Goal: Transaction & Acquisition: Purchase product/service

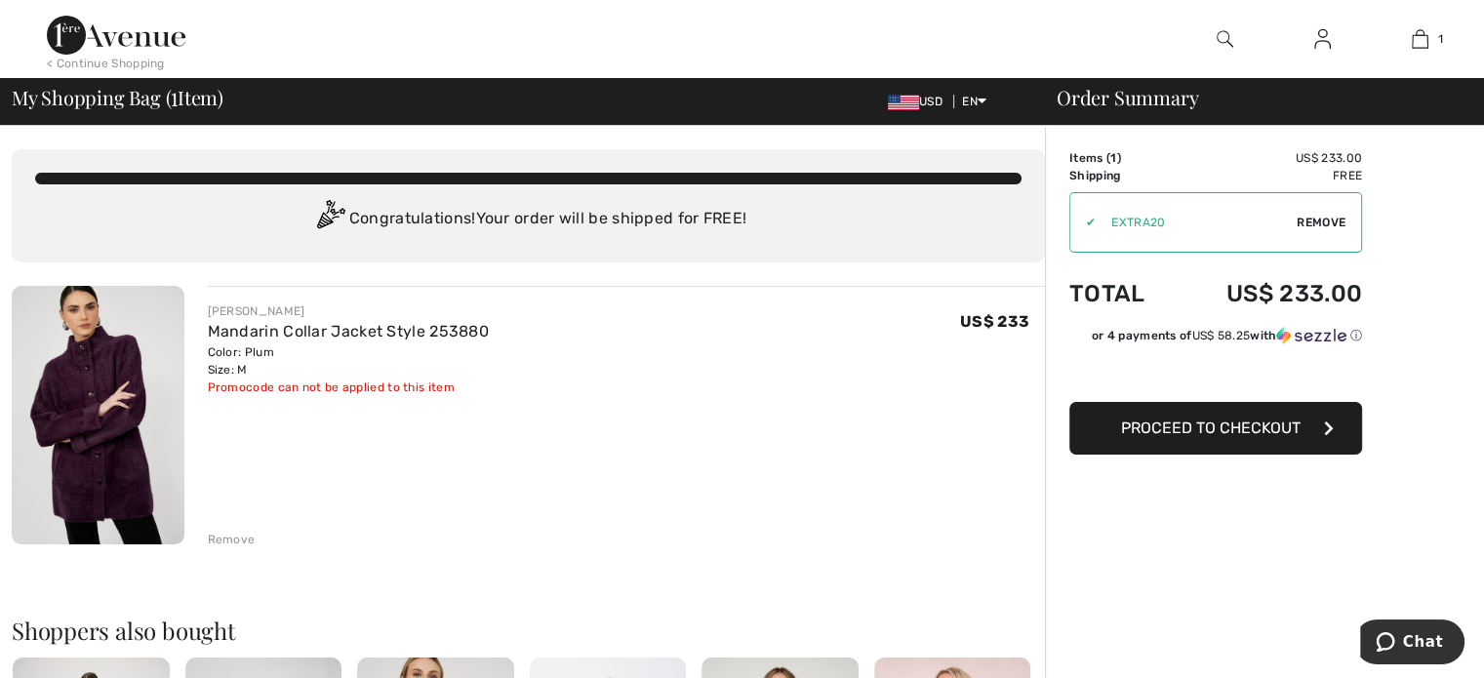
click at [1210, 427] on span "Proceed to Checkout" at bounding box center [1211, 428] width 180 height 19
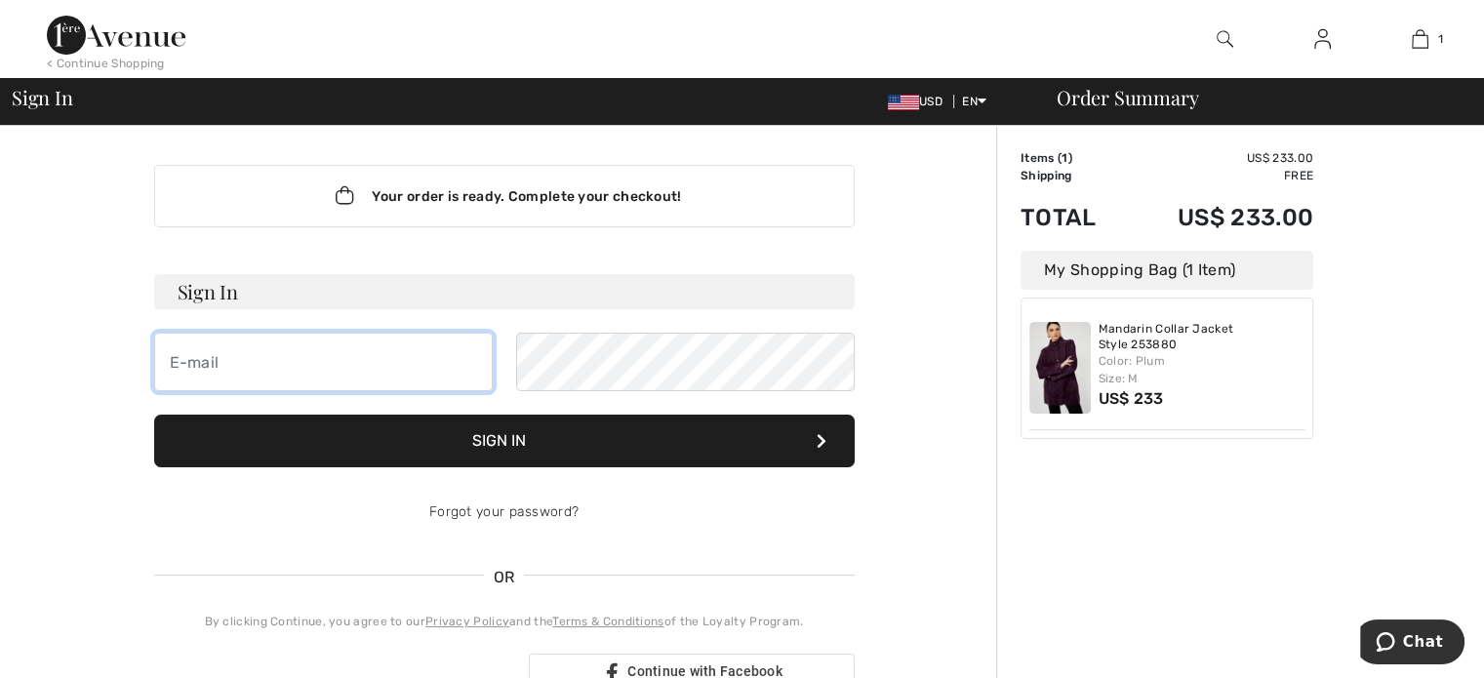
click at [301, 373] on input "email" at bounding box center [323, 362] width 339 height 59
type input "[EMAIL_ADDRESS][DOMAIN_NAME]"
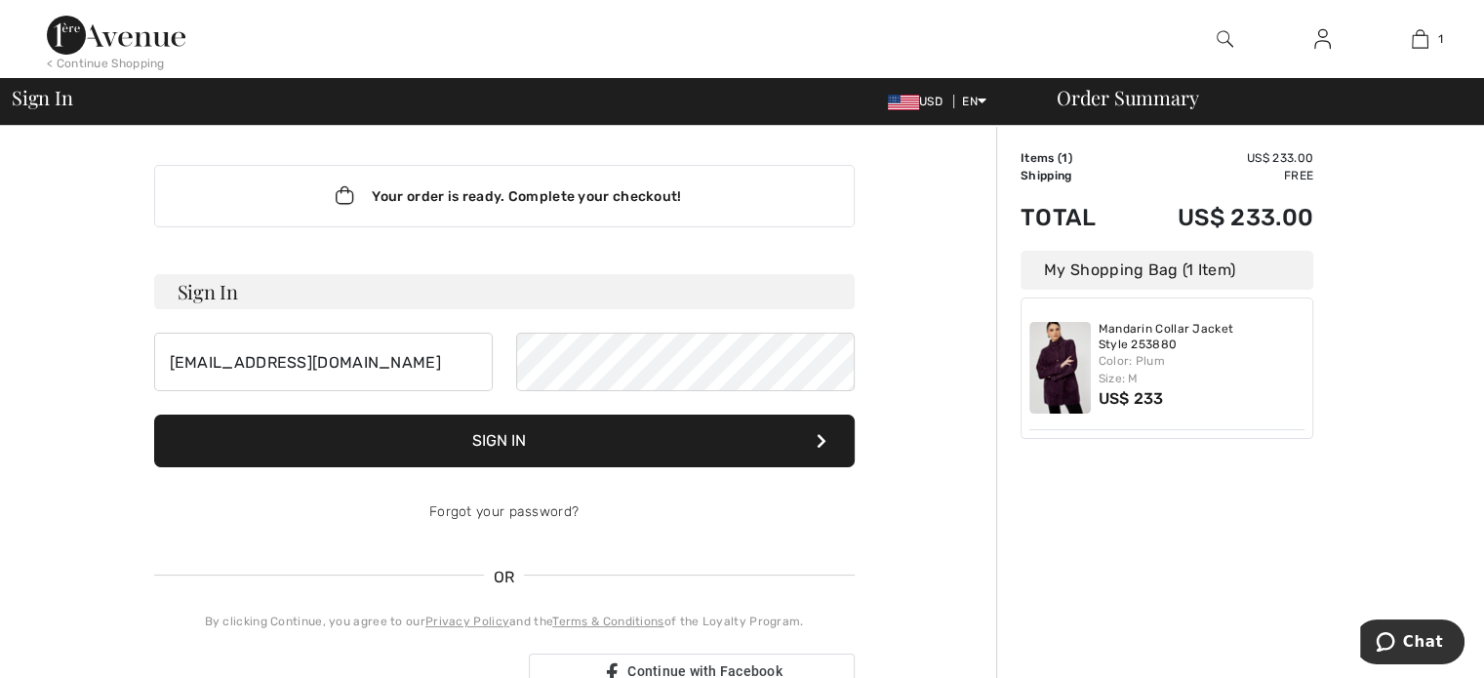
click at [226, 292] on h3 "Sign In" at bounding box center [504, 291] width 701 height 35
drag, startPoint x: 349, startPoint y: 348, endPoint x: 61, endPoint y: 339, distance: 289.1
click at [61, 339] on div "Your order is ready. Complete your checkout! Sign In [EMAIL_ADDRESS][DOMAIN_NAM…" at bounding box center [504, 685] width 985 height 1118
click at [265, 285] on h3 "Sign In" at bounding box center [504, 291] width 701 height 35
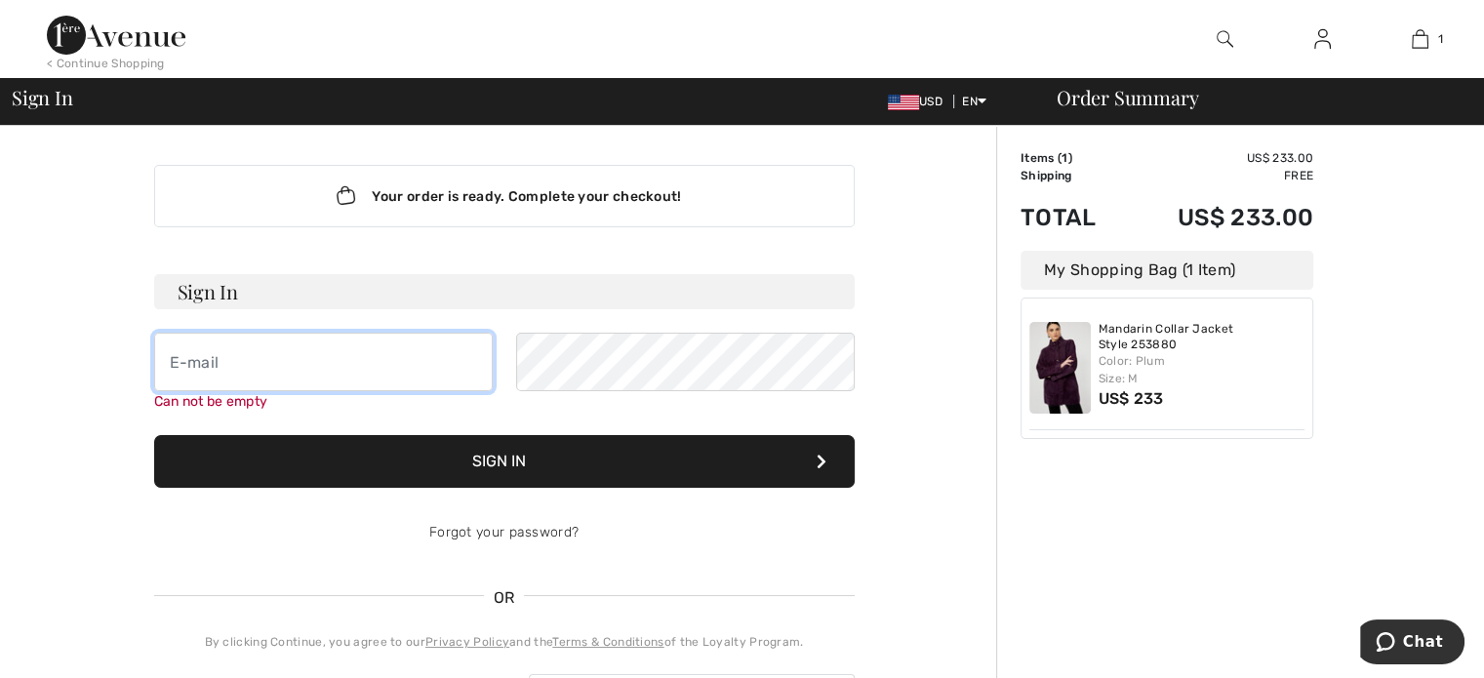
click at [269, 369] on input "email" at bounding box center [323, 362] width 339 height 59
type input "[EMAIL_ADDRESS][DOMAIN_NAME]"
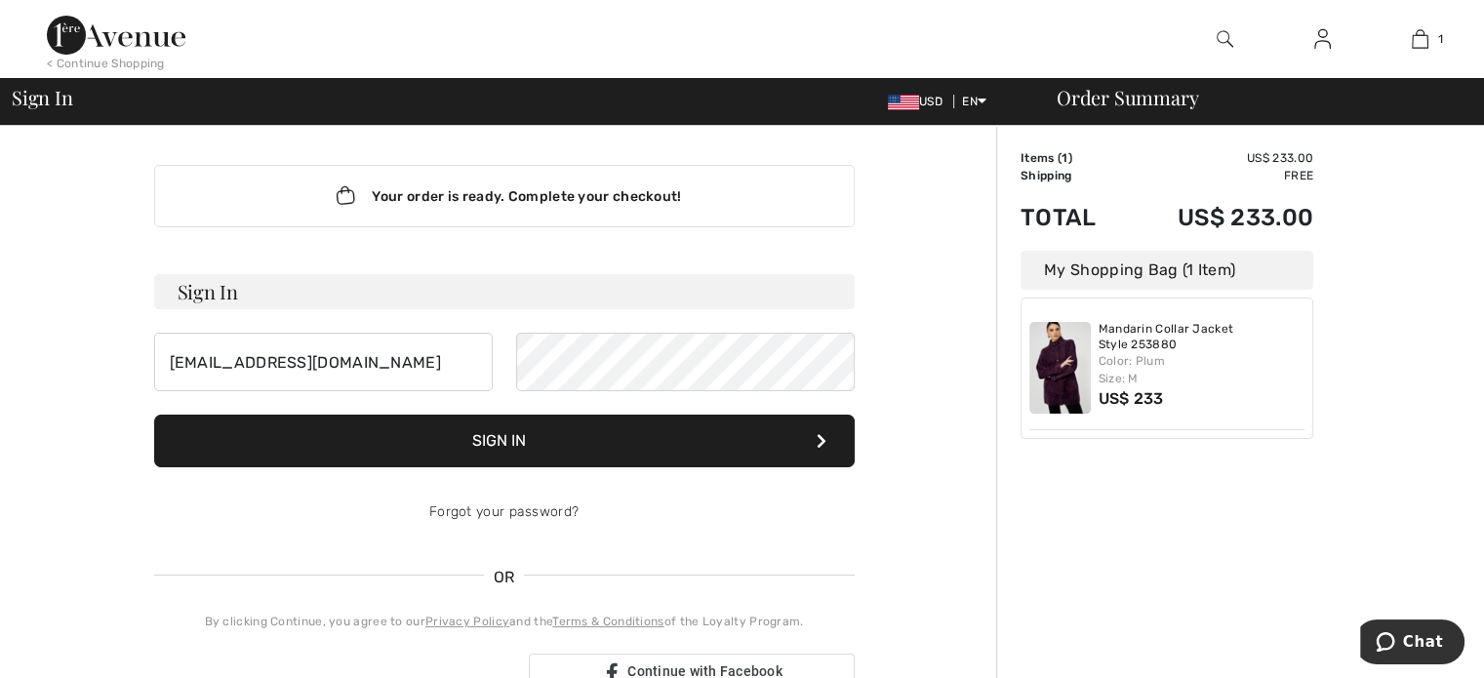
click at [468, 456] on button "Sign In" at bounding box center [504, 441] width 701 height 53
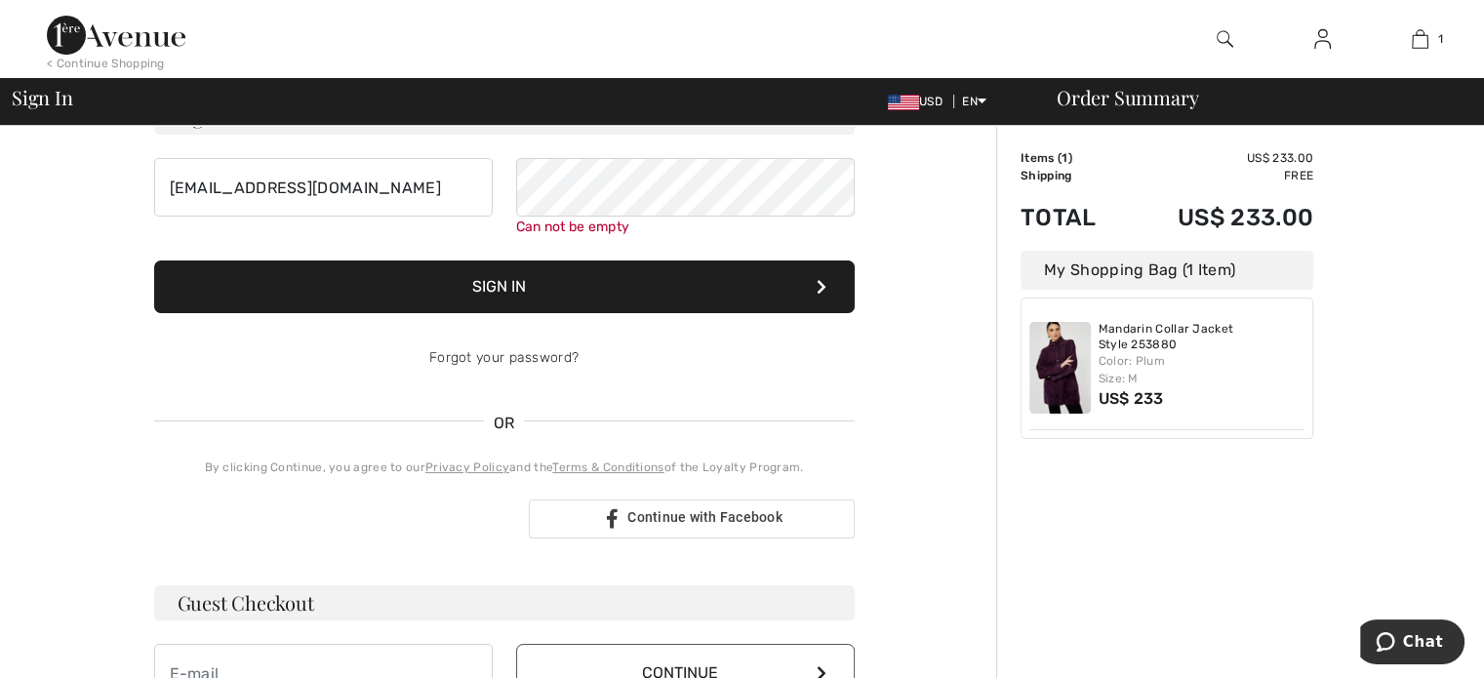
scroll to position [176, 0]
click at [829, 284] on button "Sign In" at bounding box center [504, 286] width 701 height 53
click at [818, 279] on icon at bounding box center [822, 286] width 10 height 16
